Goal: Task Accomplishment & Management: Manage account settings

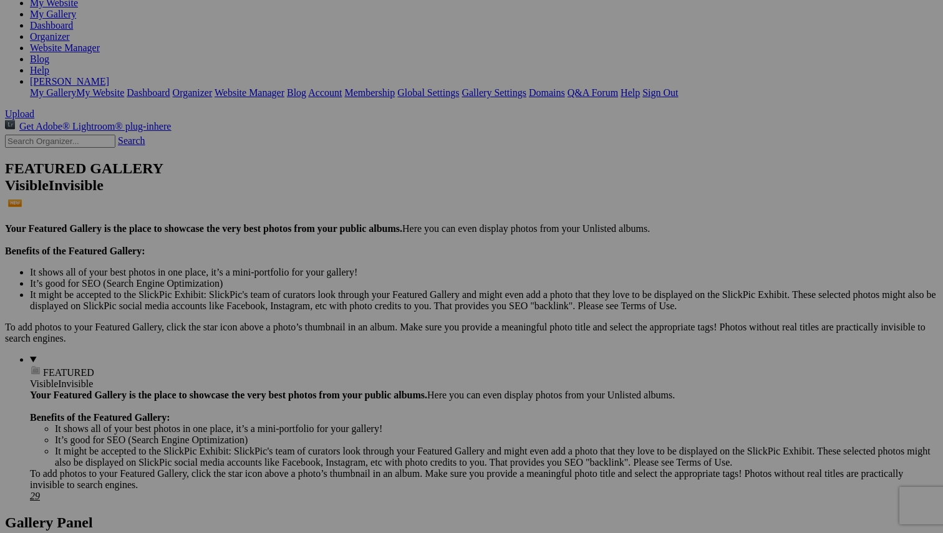
scroll to position [150, 0]
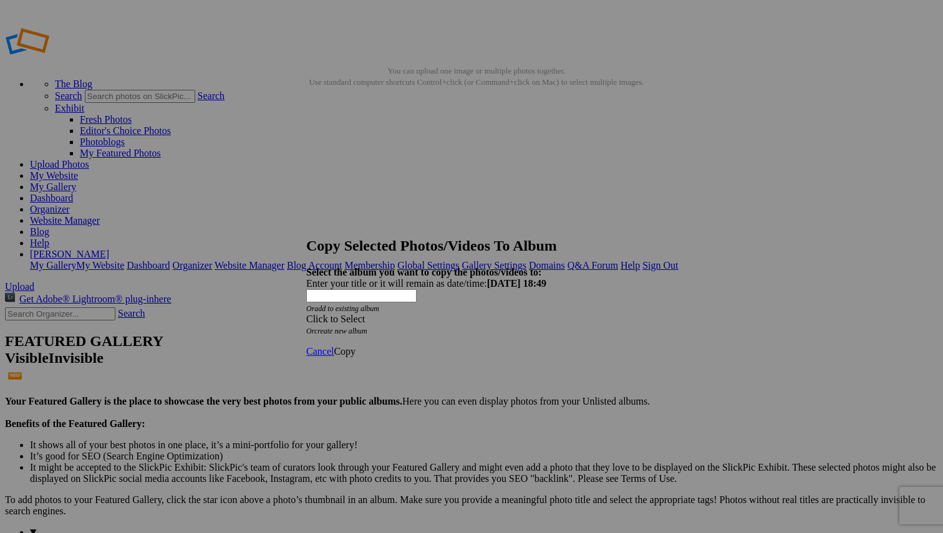
click at [306, 314] on span at bounding box center [306, 319] width 0 height 11
click at [382, 388] on link "Street" at bounding box center [370, 393] width 23 height 11
click at [355, 346] on span "Copy" at bounding box center [345, 351] width 22 height 11
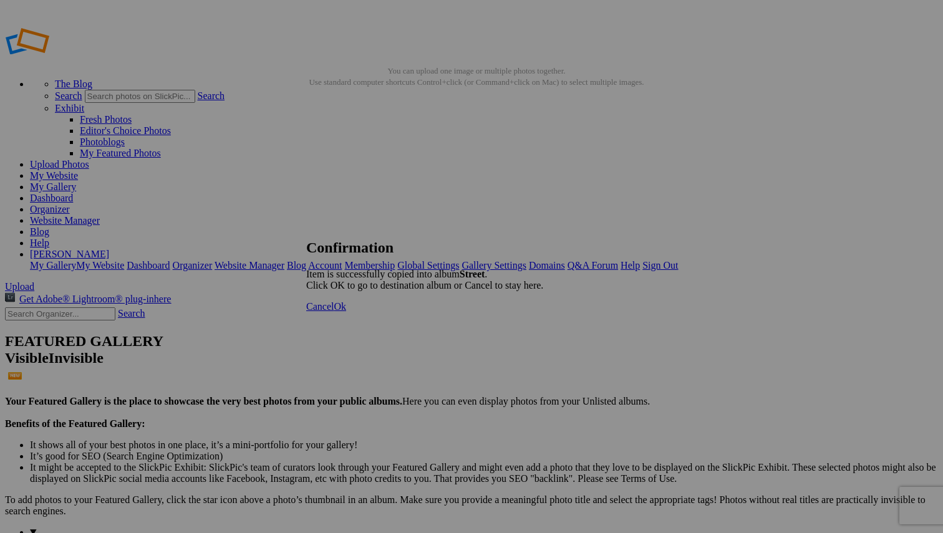
click at [346, 312] on span "Ok" at bounding box center [340, 306] width 12 height 11
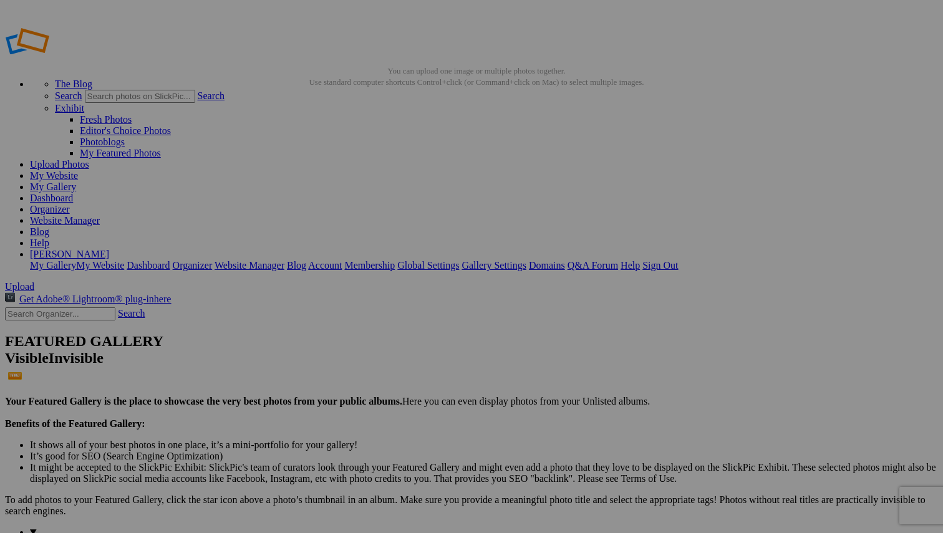
type input "mistakes $1"
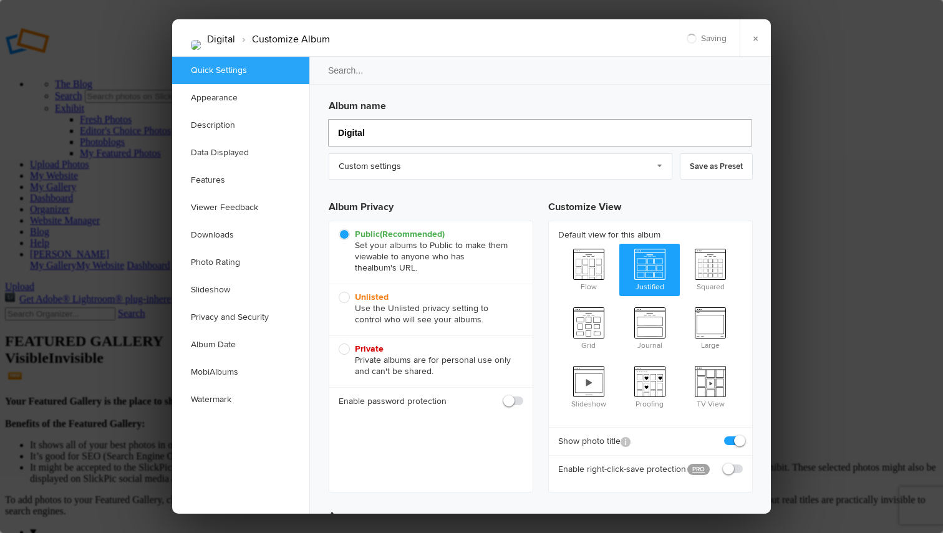
type input "Digital A"
type input "Digital"
type input "Digital Art"
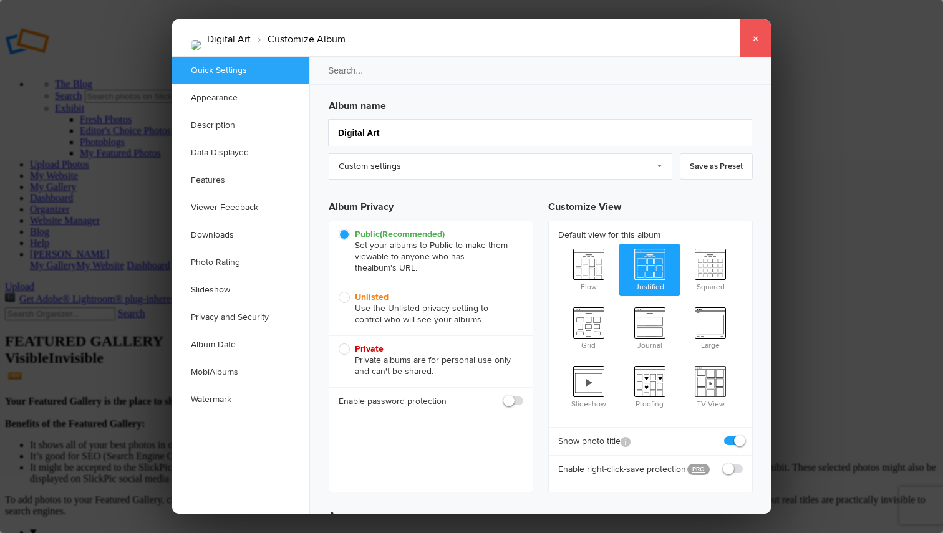
click at [758, 40] on link "×" at bounding box center [754, 37] width 31 height 37
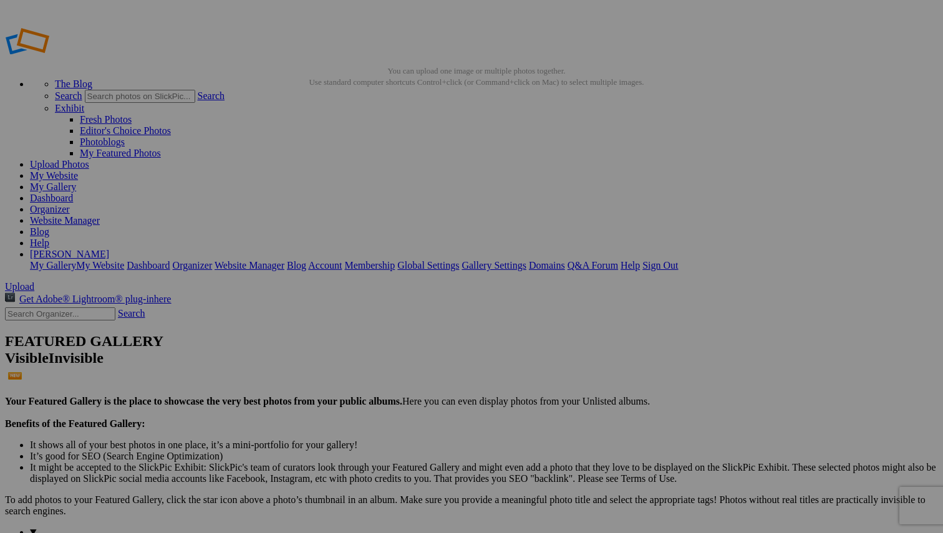
click at [100, 215] on link "Website Manager" at bounding box center [65, 220] width 70 height 11
